Goal: Manage account settings

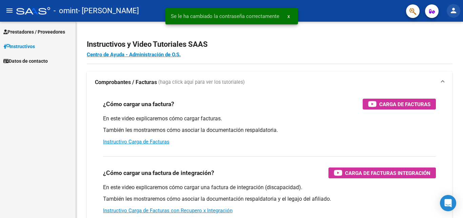
click at [452, 12] on mat-icon "person" at bounding box center [454, 10] width 8 height 8
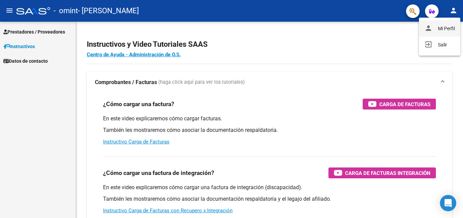
click at [445, 32] on button "person Mi Perfil" at bounding box center [439, 28] width 41 height 16
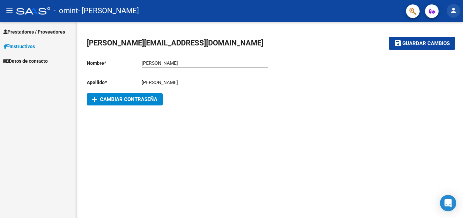
click at [454, 11] on mat-icon "person" at bounding box center [454, 10] width 8 height 8
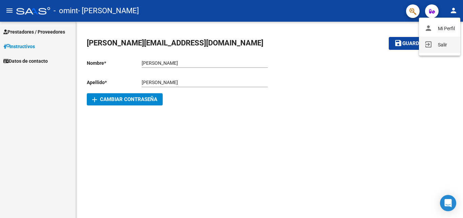
click at [445, 46] on button "exit_to_app Salir" at bounding box center [439, 45] width 41 height 16
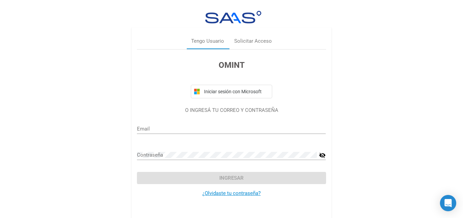
type input "[EMAIL_ADDRESS][DOMAIN_NAME]"
